Goal: Find contact information: Find contact information

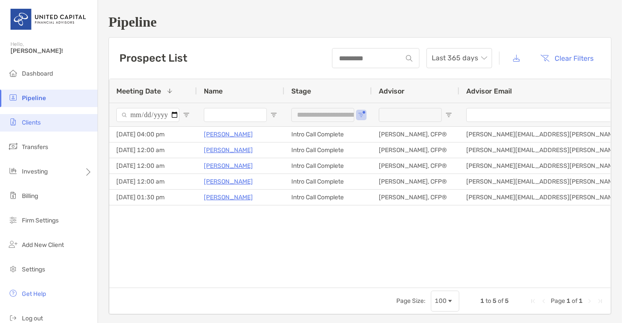
click at [36, 119] on span "Clients" at bounding box center [31, 122] width 19 height 7
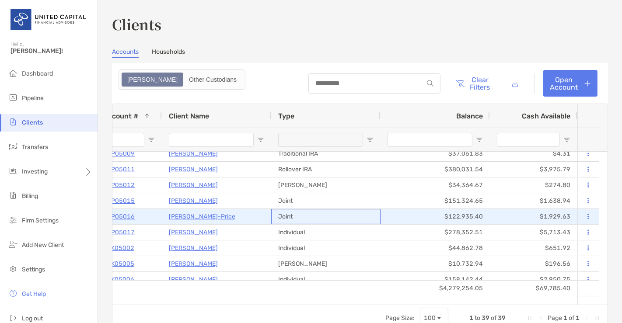
click at [281, 209] on div "Joint" at bounding box center [325, 216] width 109 height 15
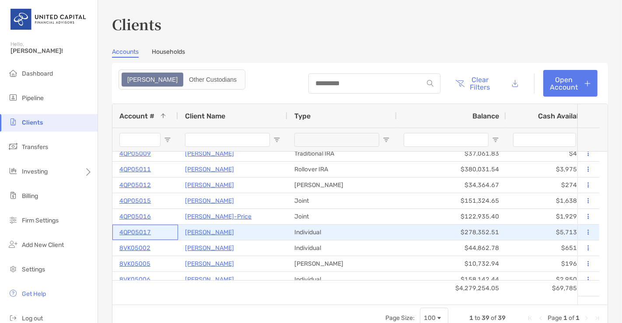
click at [139, 231] on p "4QP05017" at bounding box center [134, 232] width 31 height 11
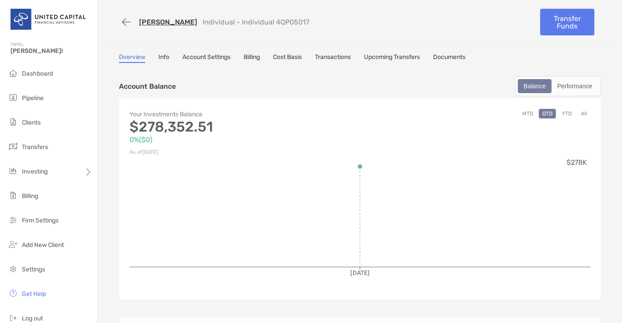
click at [287, 58] on link "Cost Basis" at bounding box center [287, 58] width 29 height 10
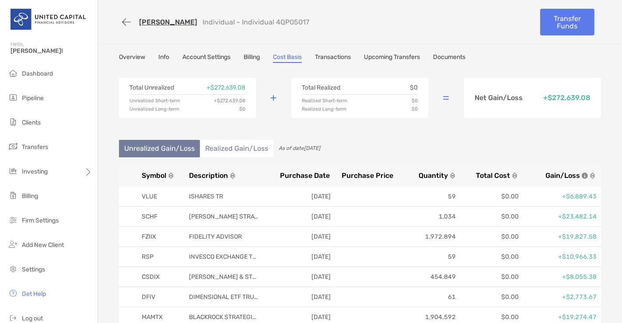
click at [133, 57] on link "Overview" at bounding box center [132, 58] width 26 height 10
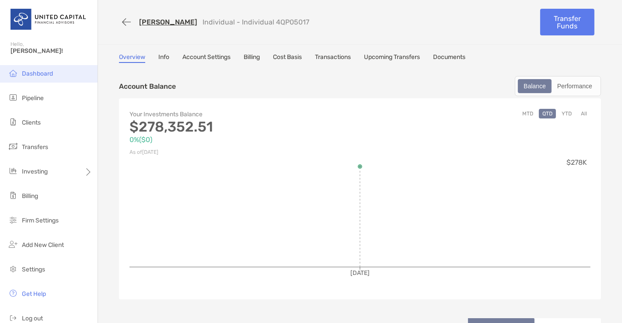
click at [39, 67] on li "Dashboard" at bounding box center [49, 73] width 98 height 17
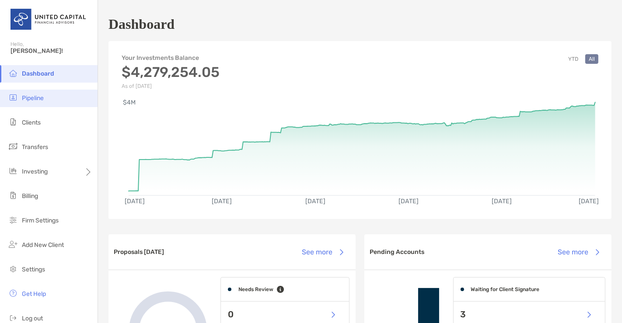
click at [52, 92] on li "Pipeline" at bounding box center [49, 98] width 98 height 17
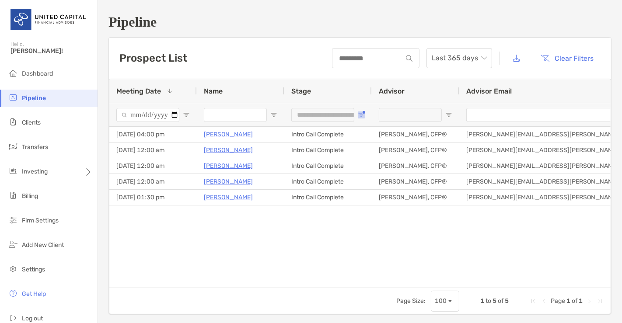
click at [363, 112] on button "Open Filter Menu" at bounding box center [361, 115] width 7 height 7
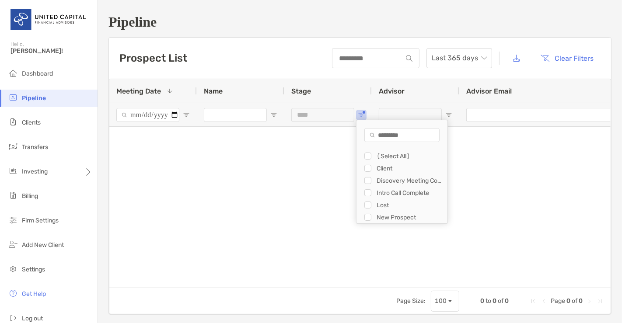
click at [371, 224] on div at bounding box center [359, 203] width 501 height 153
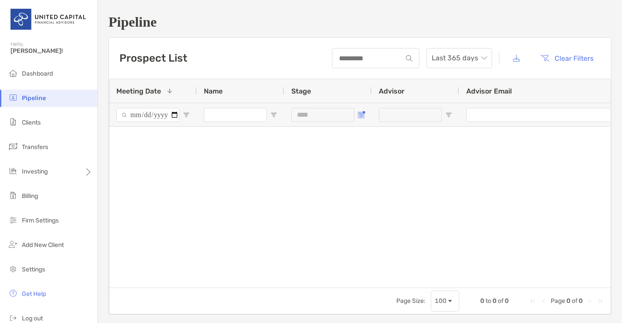
click at [361, 114] on span "Open Filter Menu" at bounding box center [361, 115] width 7 height 7
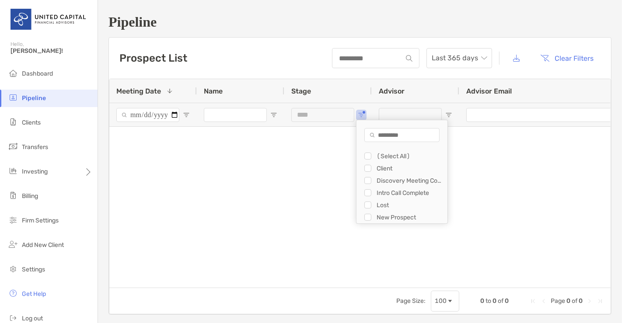
type input "**********"
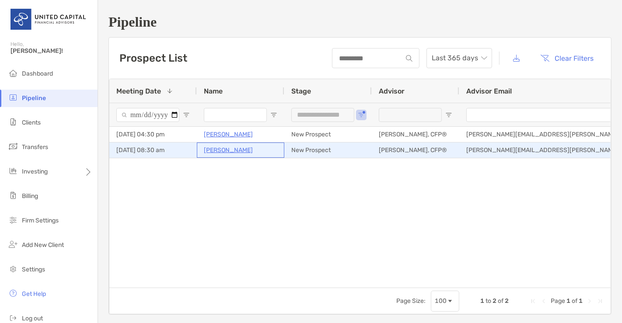
click at [210, 149] on p "[PERSON_NAME]" at bounding box center [228, 150] width 49 height 11
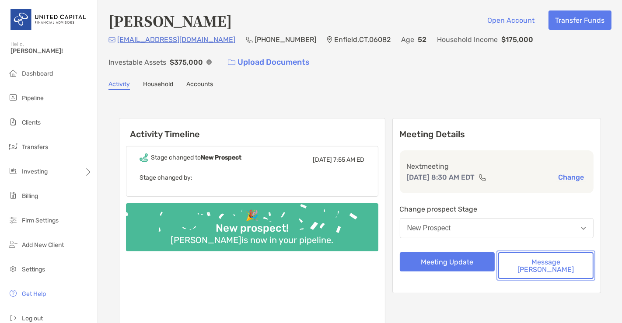
click at [582, 269] on button "Message [PERSON_NAME]" at bounding box center [545, 265] width 95 height 27
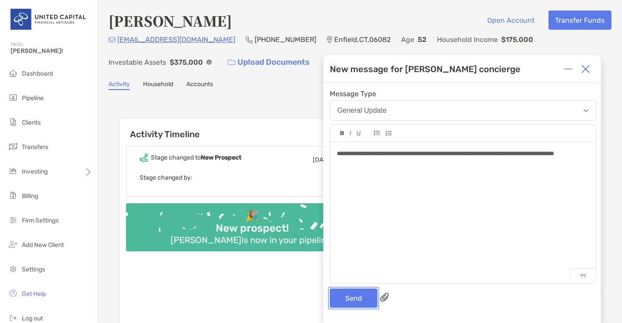
click at [346, 298] on button "Send" at bounding box center [354, 298] width 48 height 19
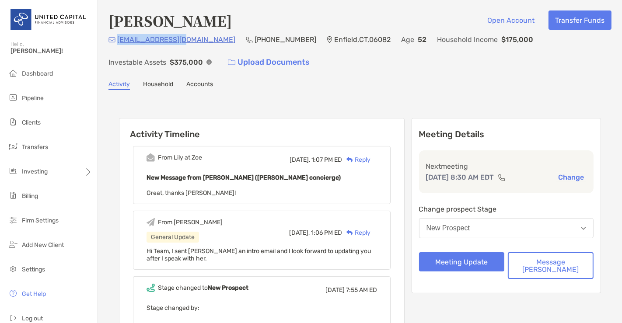
drag, startPoint x: 187, startPoint y: 42, endPoint x: 117, endPoint y: 45, distance: 70.5
click at [117, 45] on div "[EMAIL_ADDRESS][DOMAIN_NAME] (413) 237-[GEOGRAPHIC_DATA] Age [DEMOGRAPHIC_DATA]…" at bounding box center [359, 53] width 503 height 38
copy p "[EMAIL_ADDRESS][DOMAIN_NAME]"
